Goal: Information Seeking & Learning: Learn about a topic

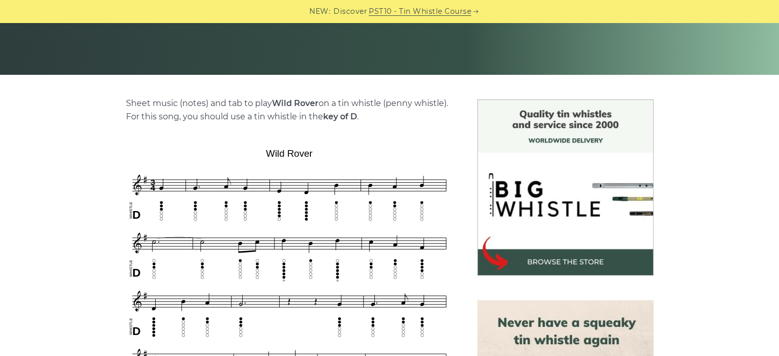
scroll to position [195, 0]
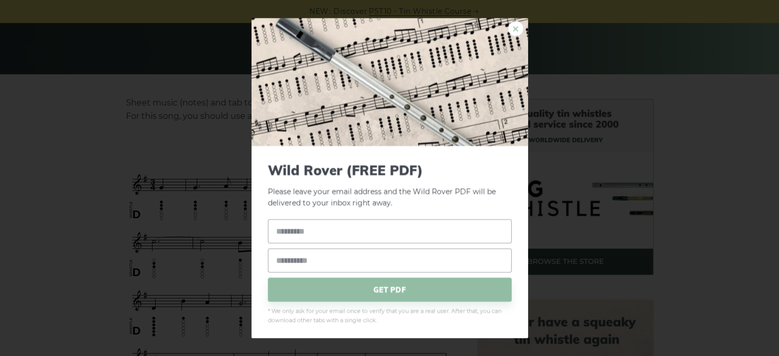
click at [508, 22] on link "×" at bounding box center [515, 28] width 15 height 15
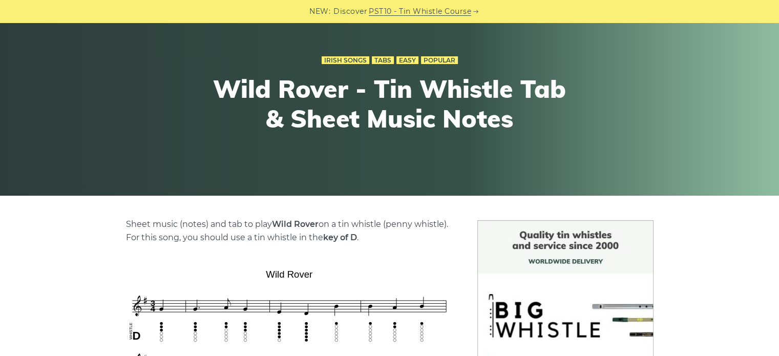
scroll to position [0, 0]
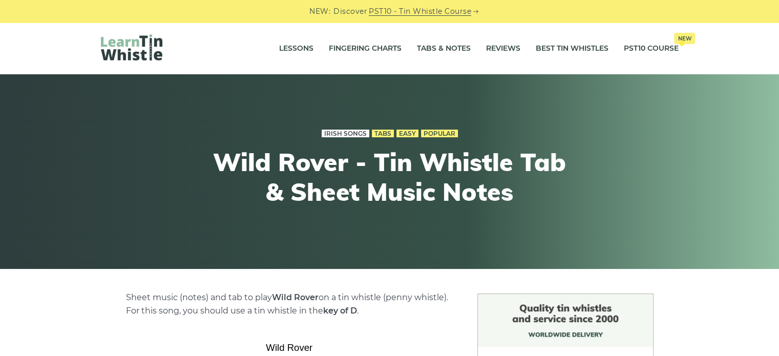
click at [356, 134] on link "Irish Songs" at bounding box center [346, 134] width 48 height 8
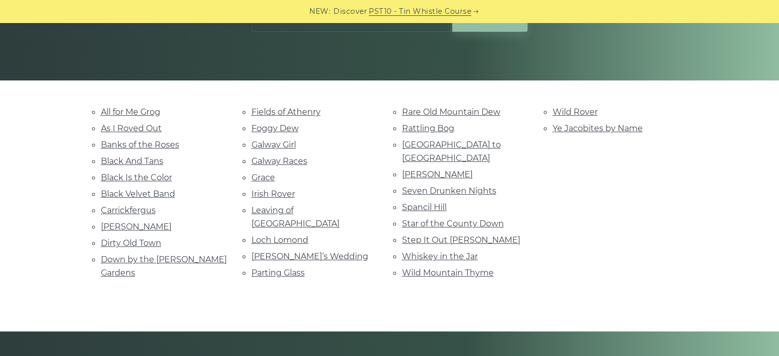
scroll to position [196, 0]
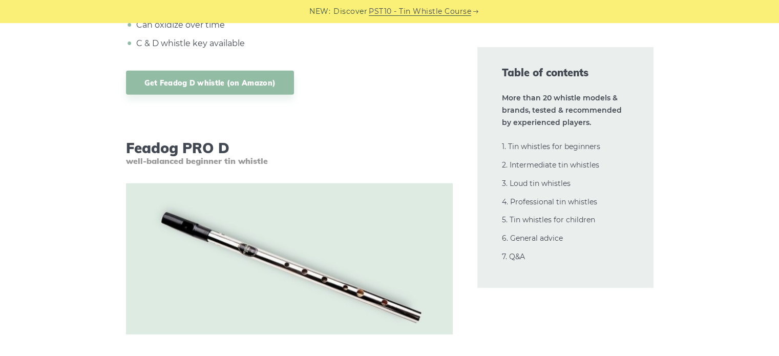
scroll to position [2771, 0]
